Goal: Information Seeking & Learning: Check status

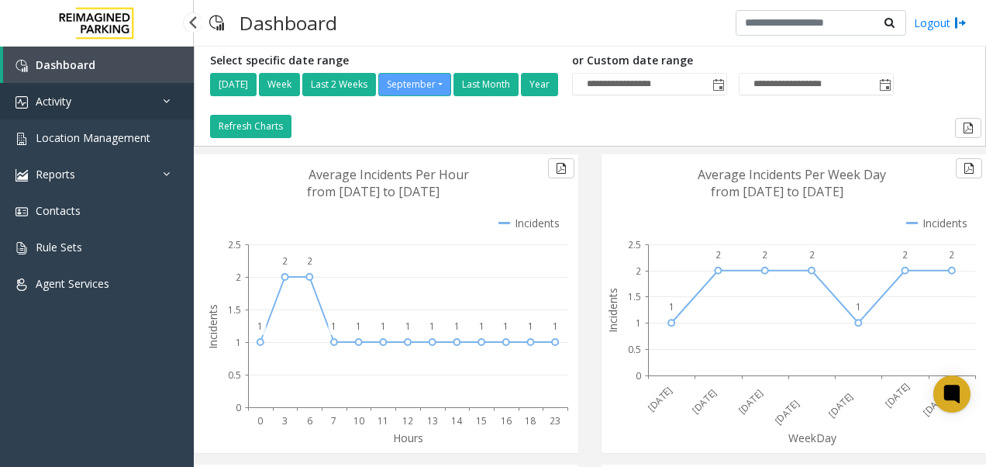
click at [118, 94] on link "Activity" at bounding box center [97, 101] width 194 height 36
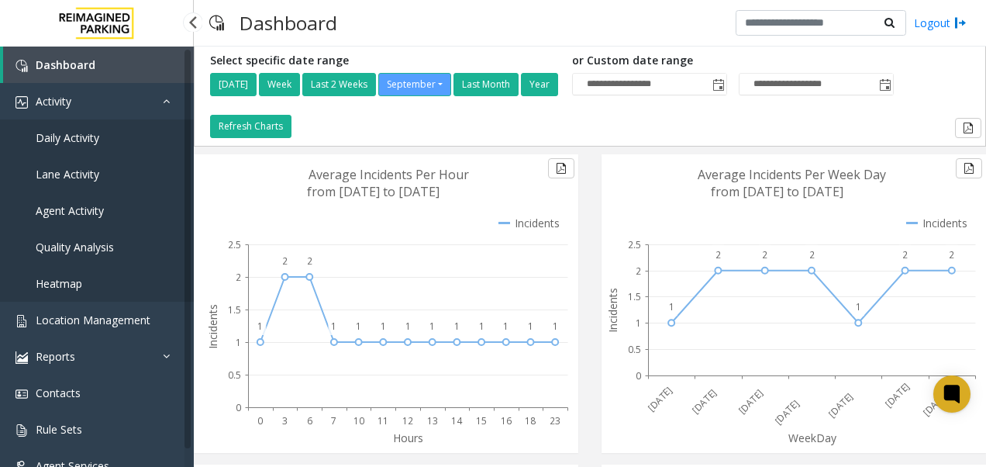
click at [122, 140] on link "Daily Activity" at bounding box center [97, 137] width 194 height 36
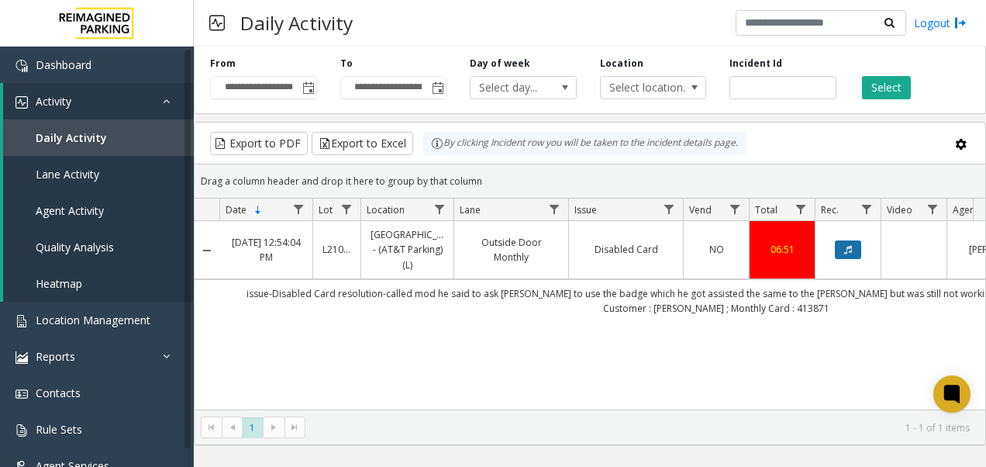
click at [851, 249] on button "Data table" at bounding box center [848, 249] width 26 height 19
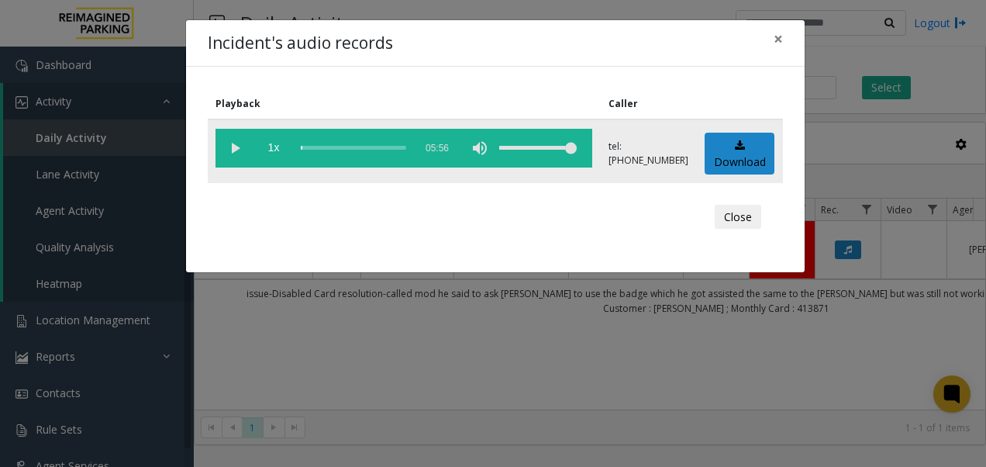
click at [236, 147] on vg-play-pause at bounding box center [235, 148] width 39 height 39
click at [228, 150] on vg-play-pause at bounding box center [235, 148] width 39 height 39
click at [231, 149] on vg-play-pause at bounding box center [235, 148] width 39 height 39
click at [350, 143] on div "scrub bar" at bounding box center [353, 148] width 105 height 39
click at [358, 144] on div "scrub bar" at bounding box center [353, 148] width 105 height 39
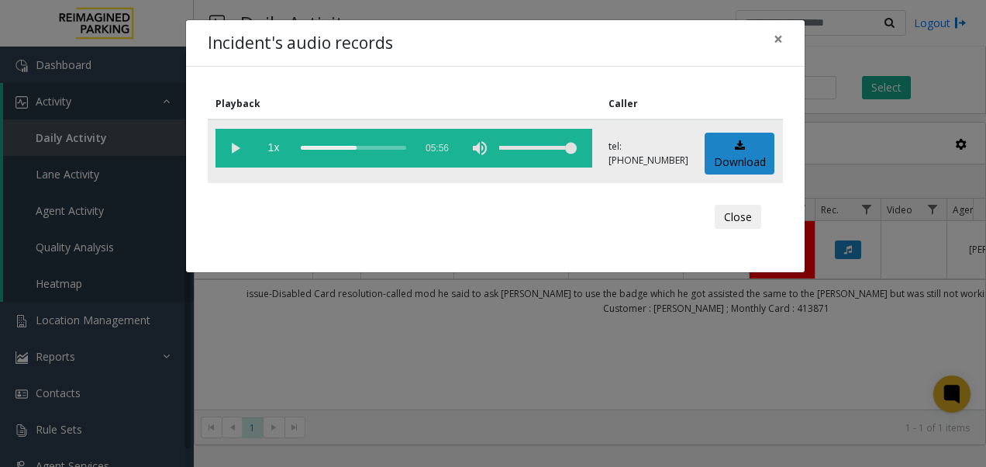
click at [364, 147] on div "scrub bar" at bounding box center [353, 148] width 105 height 39
click at [373, 147] on div "scrub bar" at bounding box center [353, 148] width 105 height 39
click at [378, 147] on div "scrub bar" at bounding box center [353, 148] width 105 height 39
click at [386, 146] on div "scrub bar" at bounding box center [353, 148] width 105 height 39
click at [383, 147] on div "scrub bar" at bounding box center [353, 148] width 105 height 39
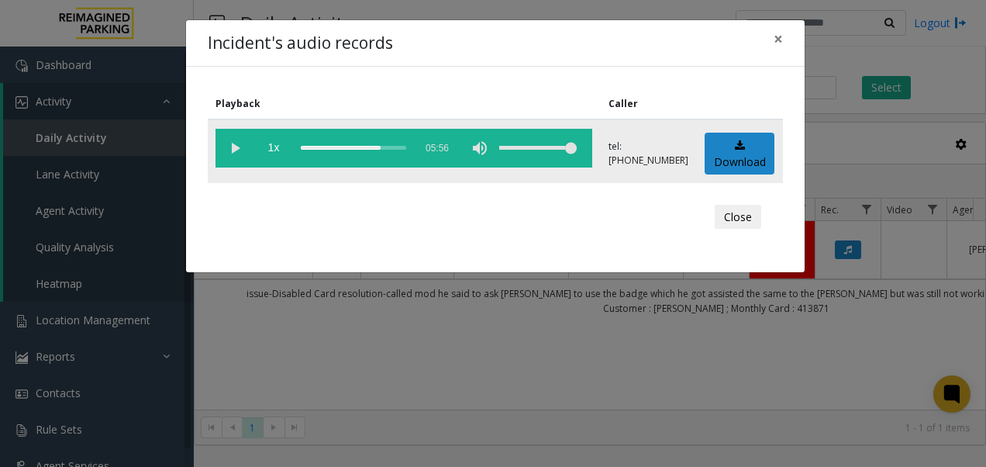
click at [381, 146] on div "scrub bar" at bounding box center [353, 148] width 105 height 39
click at [234, 144] on vg-play-pause at bounding box center [235, 148] width 39 height 39
click at [781, 37] on span "×" at bounding box center [778, 39] width 9 height 22
